Goal: Task Accomplishment & Management: Use online tool/utility

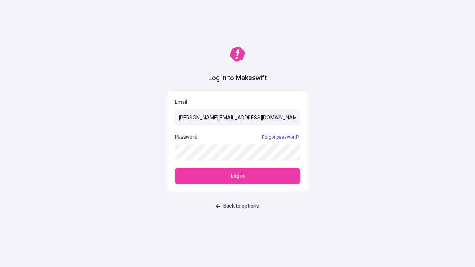
type input "[PERSON_NAME][EMAIL_ADDRESS][DOMAIN_NAME]"
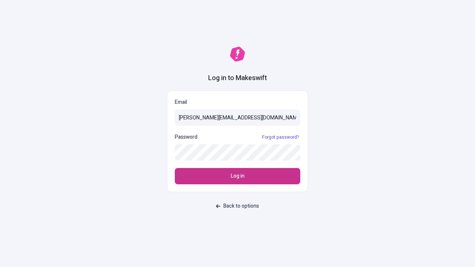
click at [237, 176] on span "Log in" at bounding box center [238, 176] width 14 height 8
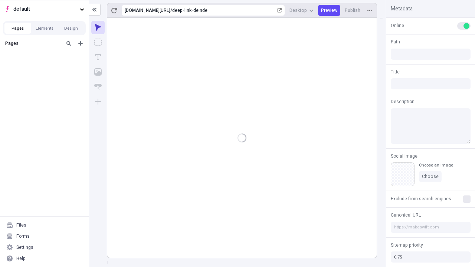
type input "/deep-link-deinde"
click at [44, 9] on span "default" at bounding box center [44, 9] width 63 height 8
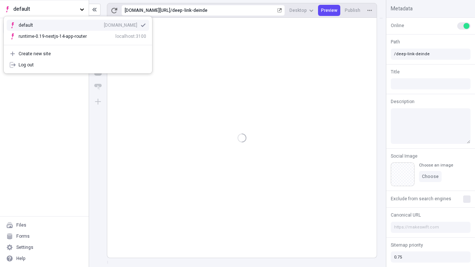
click at [104, 24] on div "[DOMAIN_NAME]" at bounding box center [120, 25] width 33 height 6
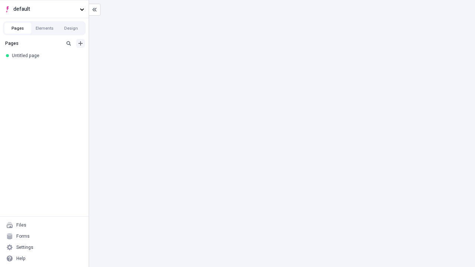
click at [80, 43] on icon "Add new" at bounding box center [80, 43] width 4 height 4
click at [46, 67] on div "Blank page" at bounding box center [46, 67] width 71 height 11
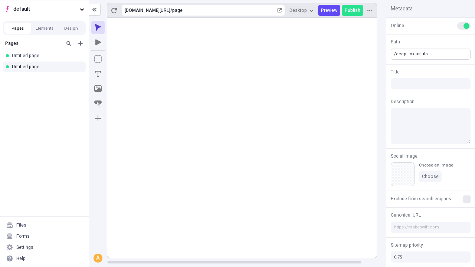
type input "/deep-link-ustulo"
click at [80, 43] on icon "Add new" at bounding box center [80, 43] width 4 height 4
click at [46, 67] on div "Blank page" at bounding box center [46, 67] width 71 height 11
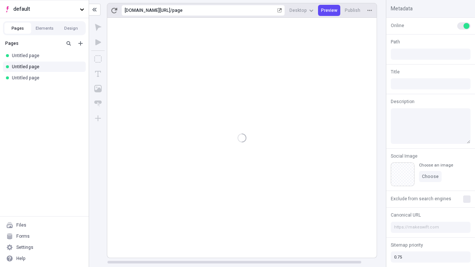
type input "/page"
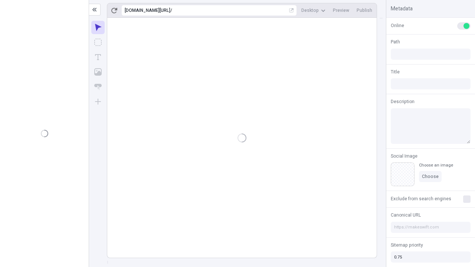
type input "/deep-link-ustulo"
